Goal: Transaction & Acquisition: Purchase product/service

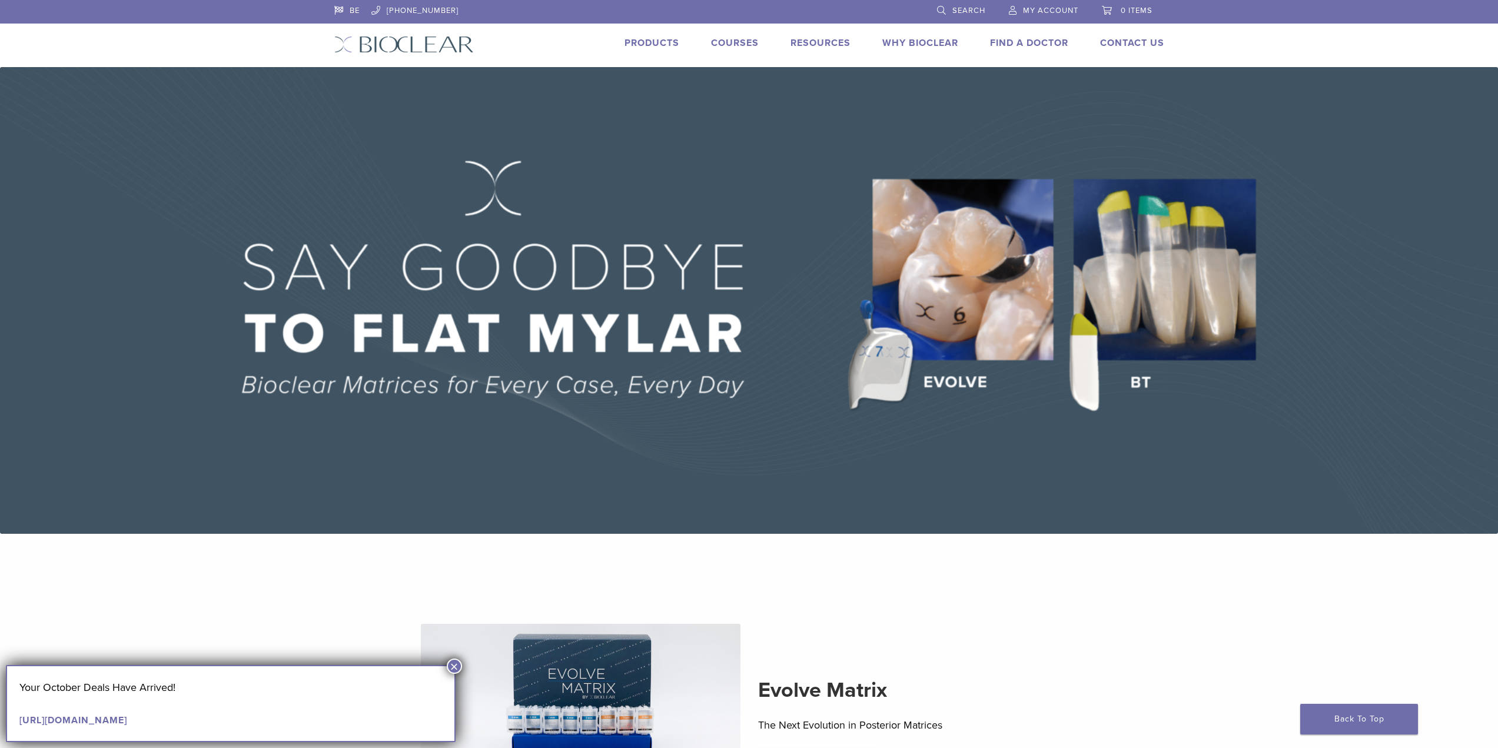
click at [659, 45] on link "Products" at bounding box center [652, 43] width 55 height 12
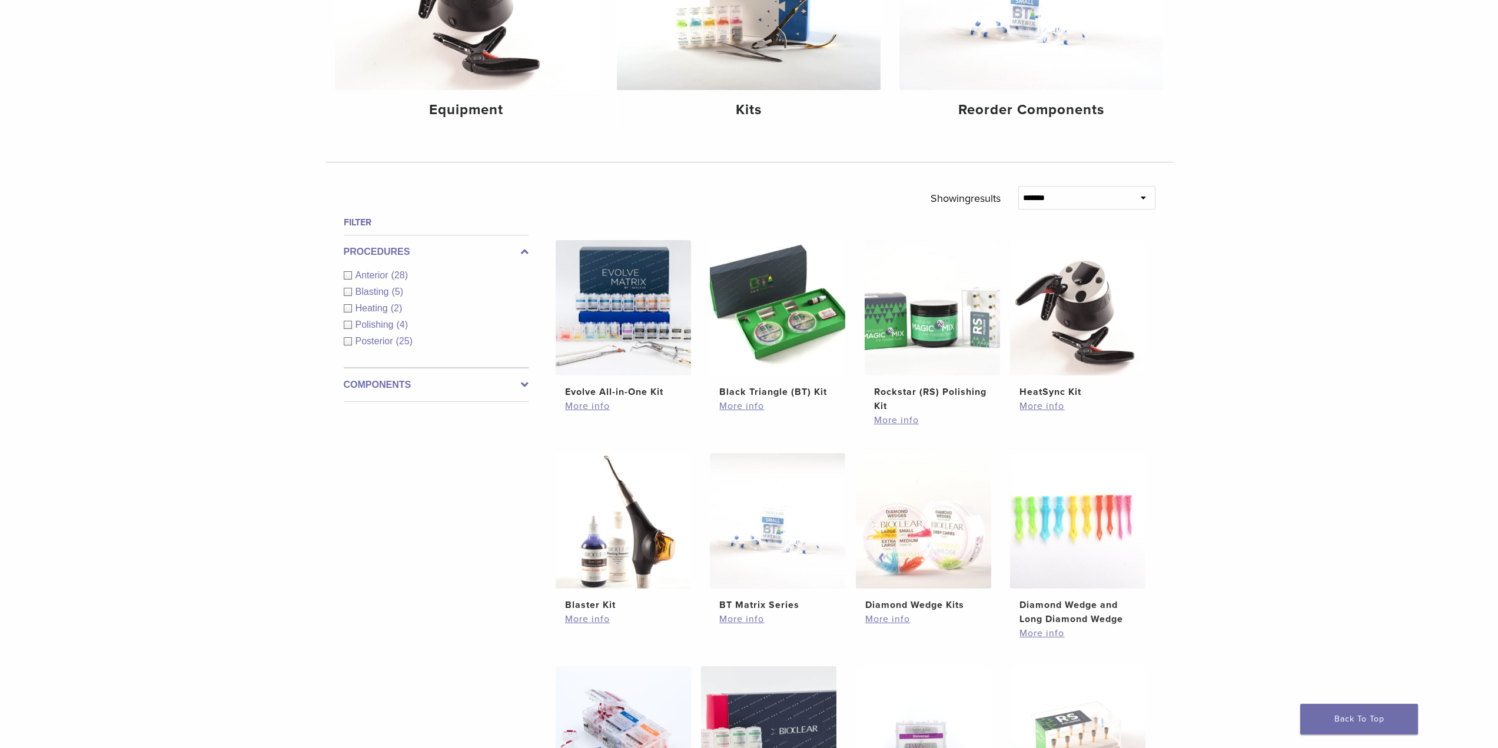
scroll to position [236, 0]
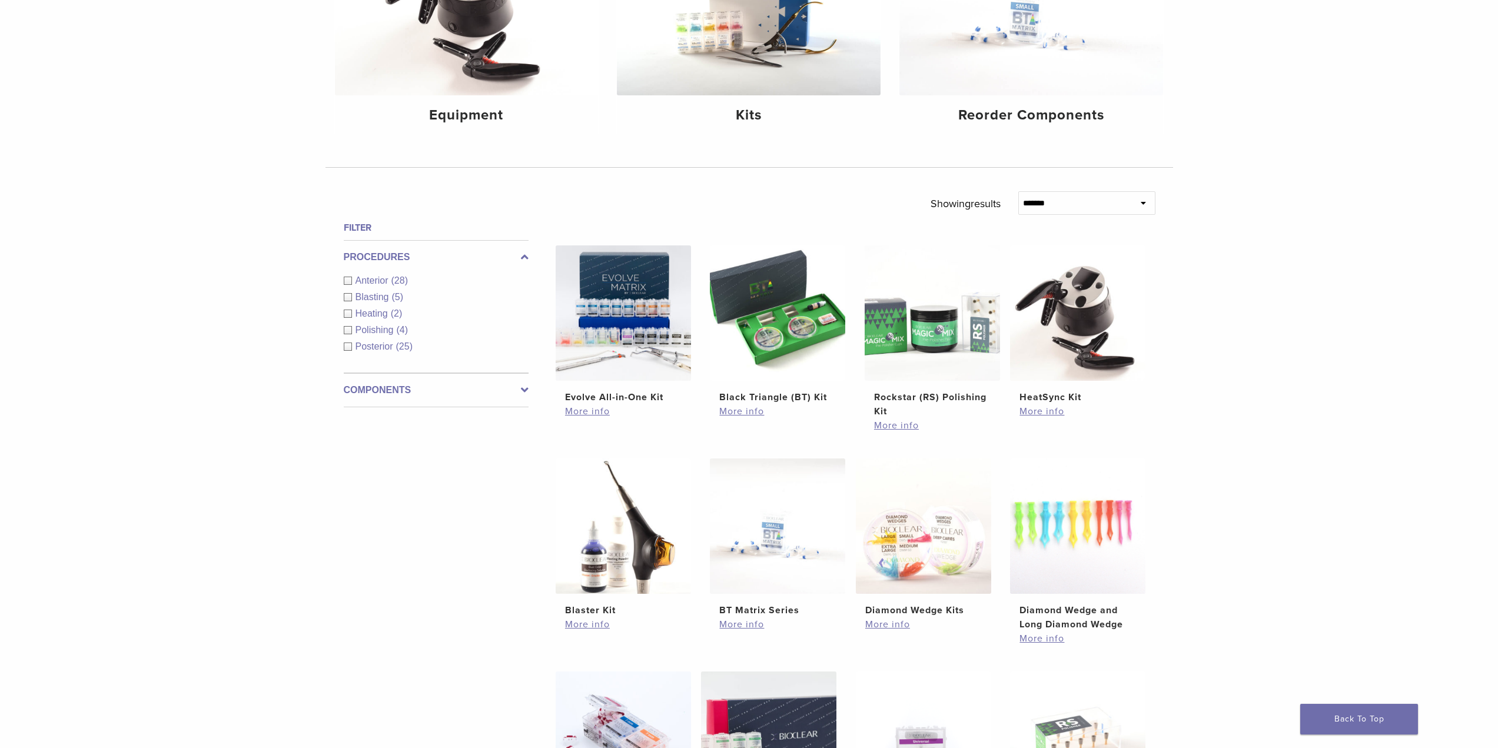
click at [347, 281] on div "Anterior (28)" at bounding box center [436, 281] width 185 height 14
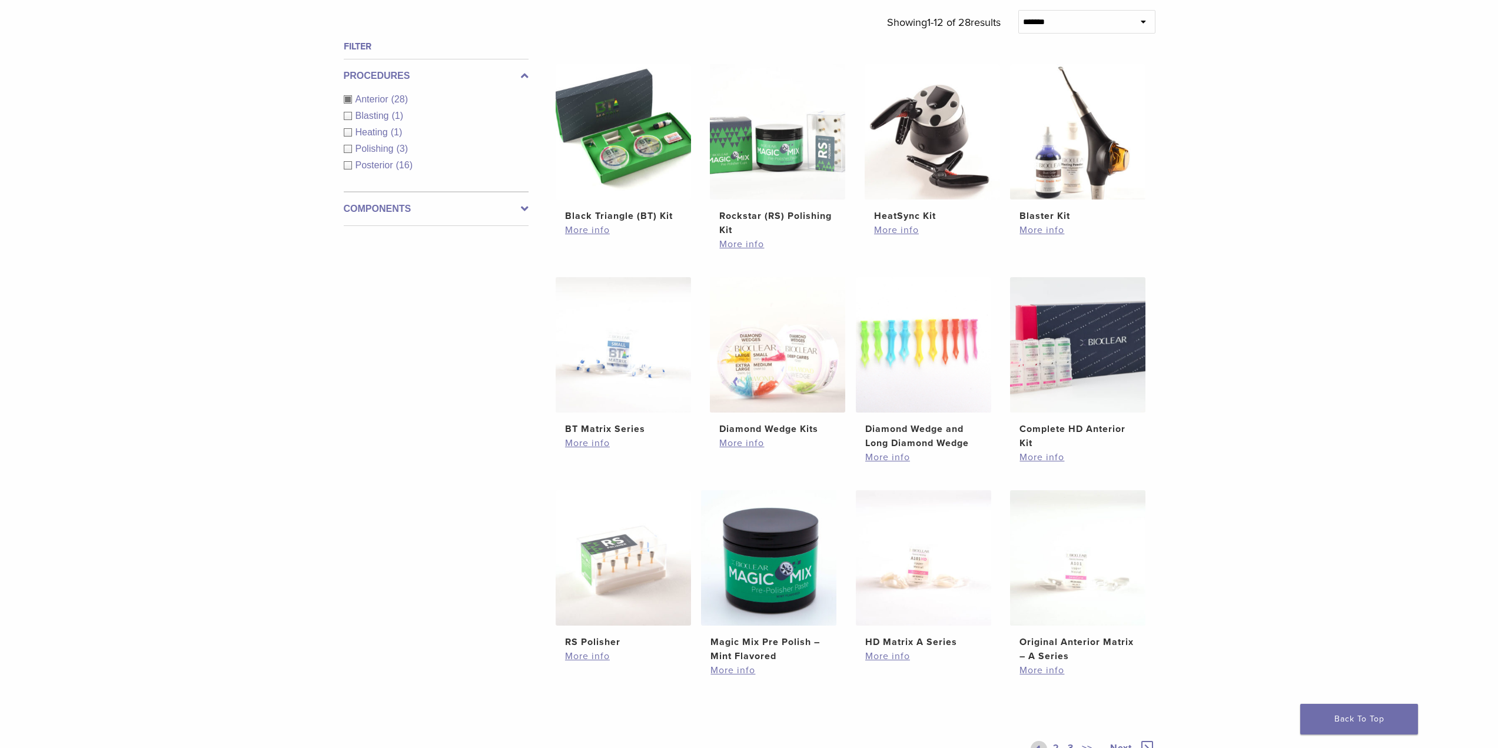
scroll to position [471, 0]
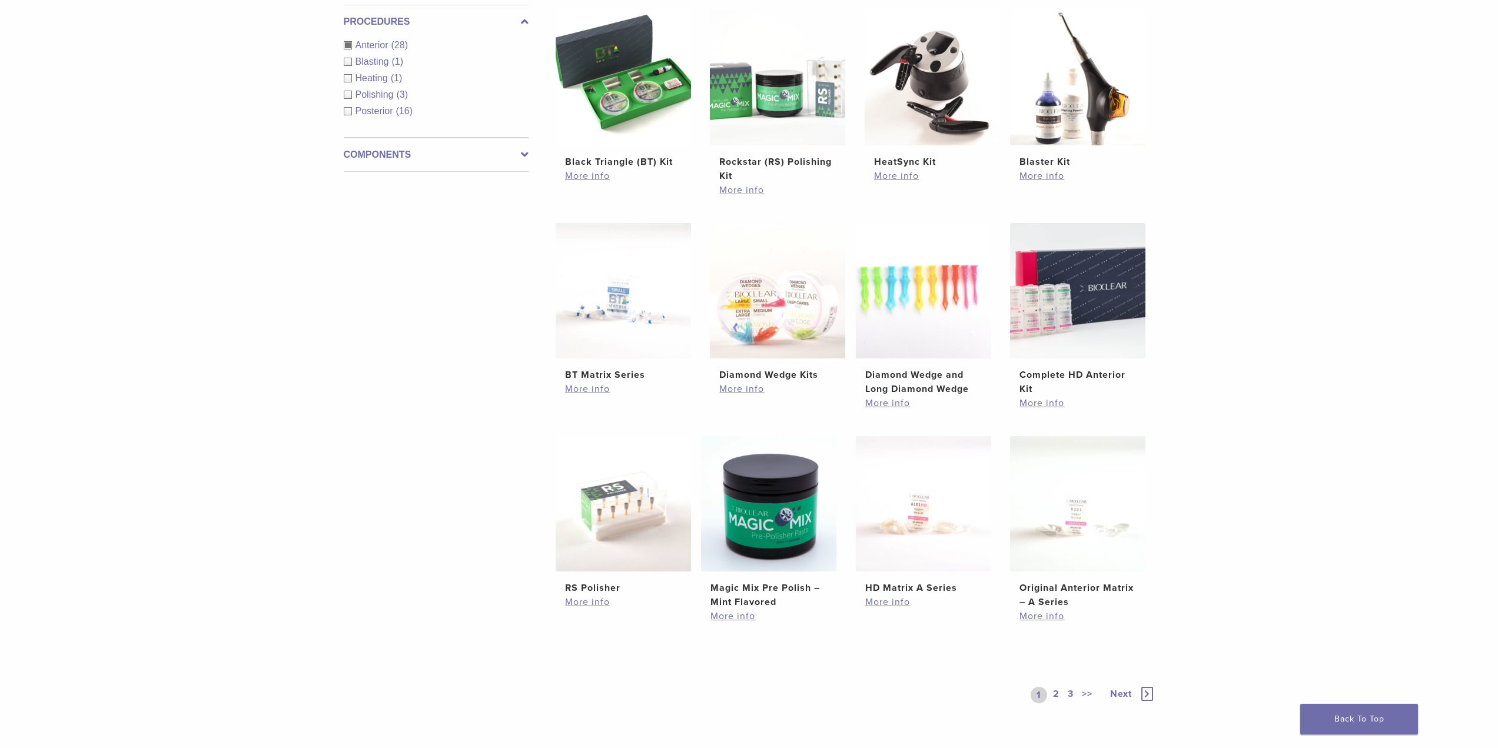
click at [1061, 694] on link "2" at bounding box center [1056, 695] width 11 height 16
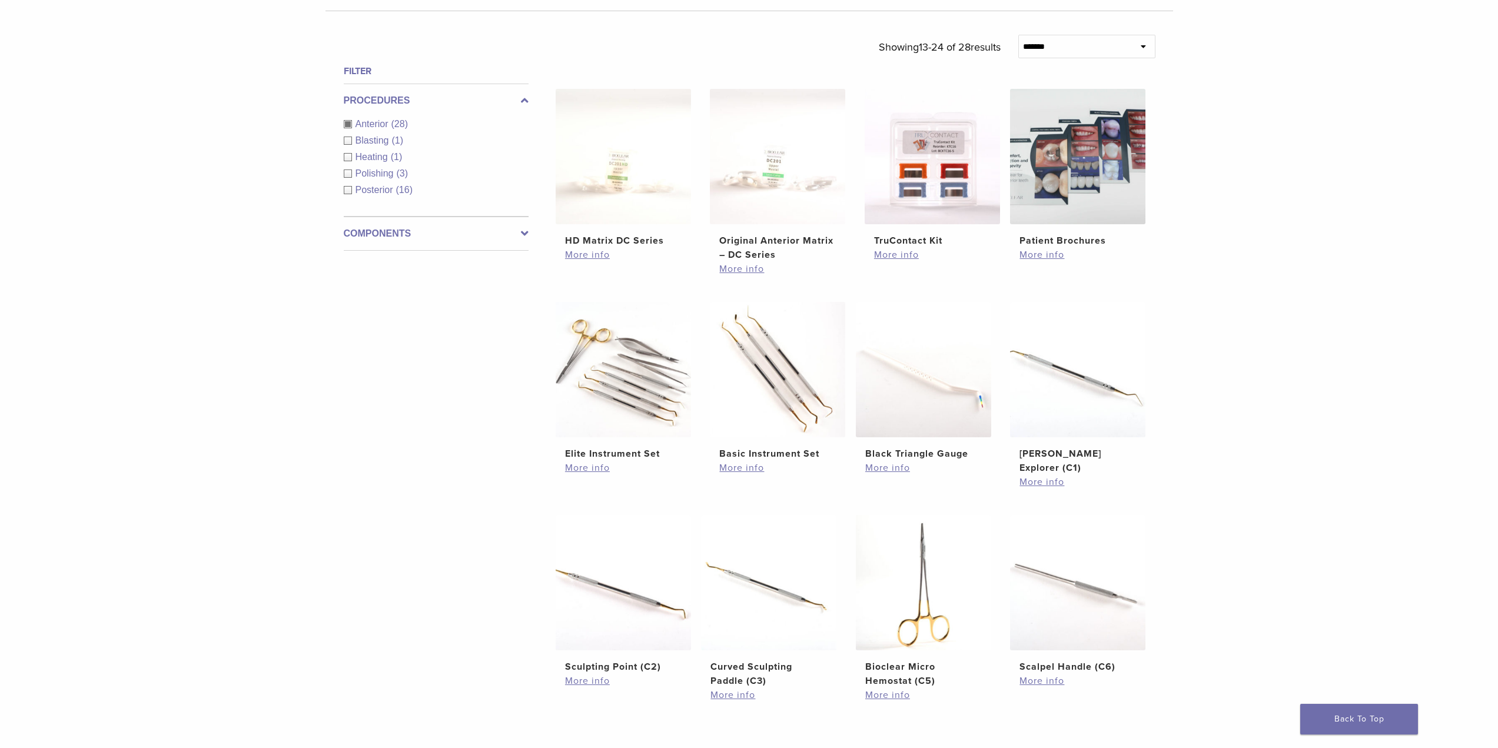
scroll to position [353, 0]
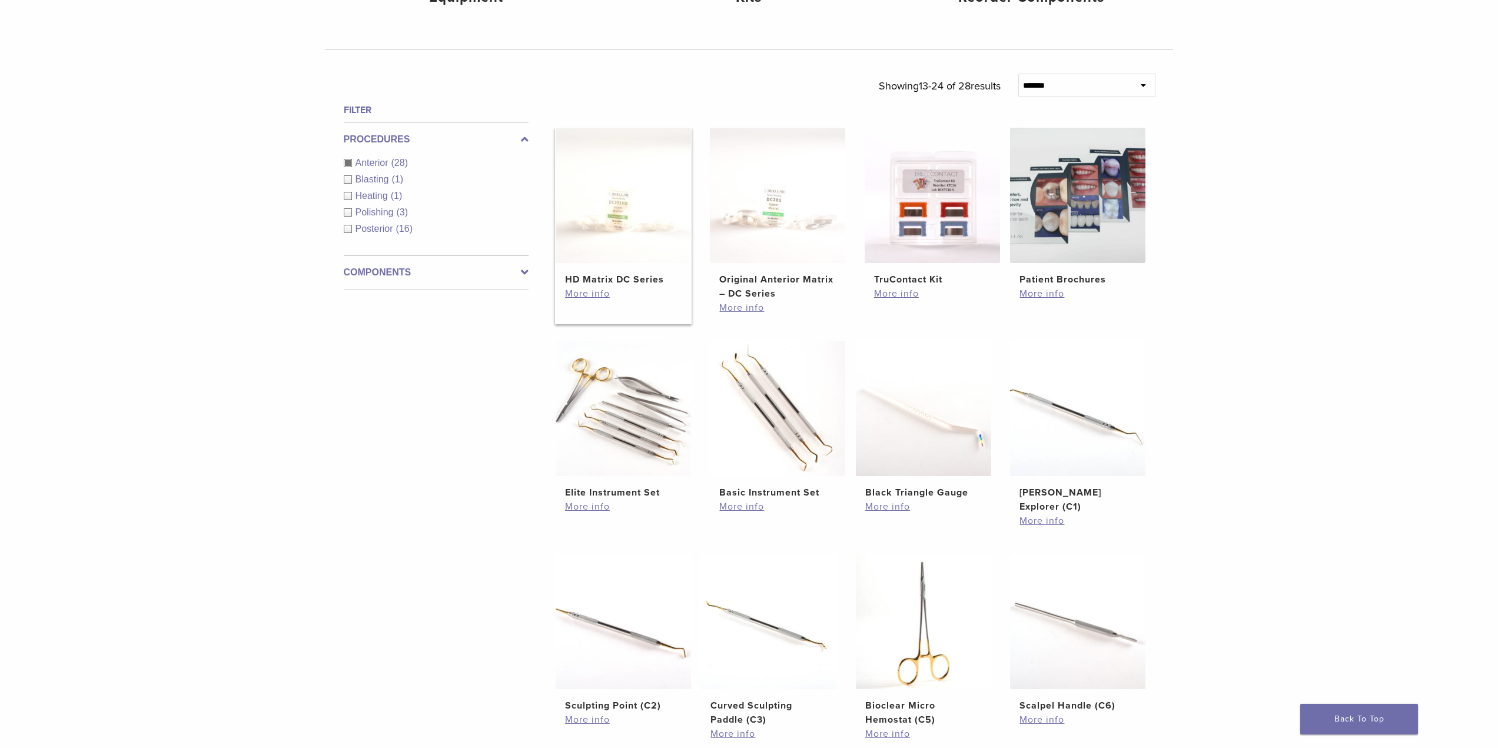
click at [638, 280] on h2 "HD Matrix DC Series" at bounding box center [623, 280] width 117 height 14
